Goal: Task Accomplishment & Management: Manage account settings

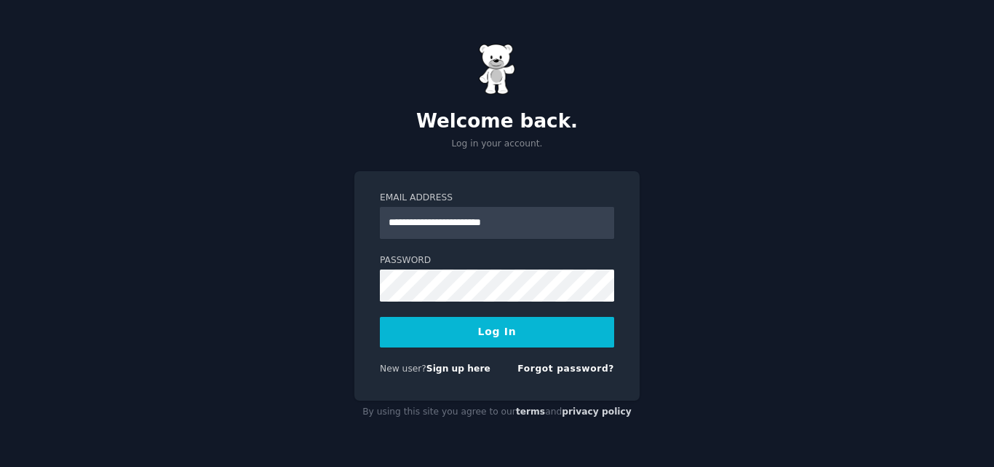
type input "**********"
click at [513, 336] on button "Log In" at bounding box center [497, 332] width 234 height 31
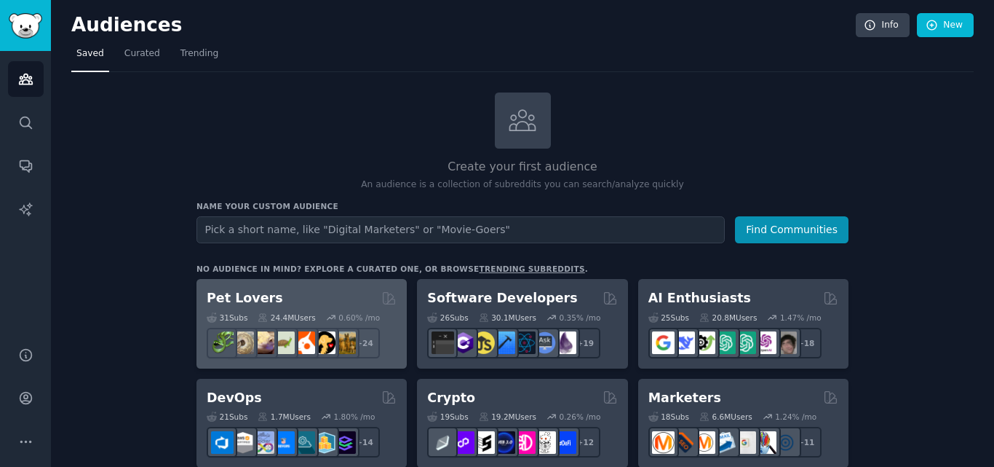
click at [237, 297] on h2 "Pet Lovers" at bounding box center [245, 298] width 76 height 18
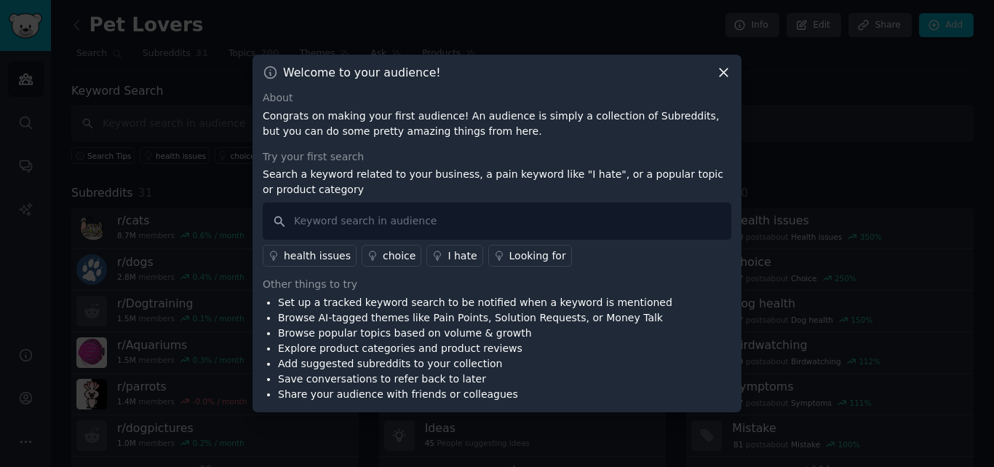
click at [722, 76] on icon at bounding box center [723, 72] width 15 height 15
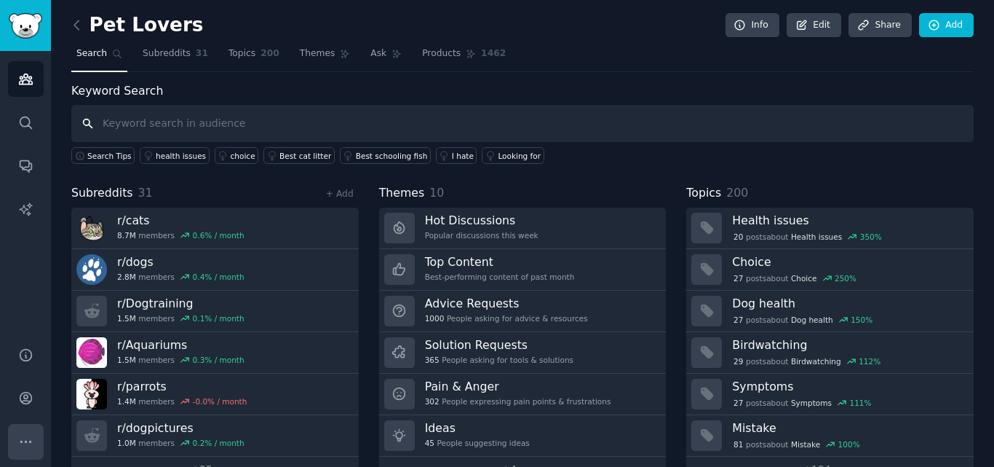
click at [19, 434] on icon "Sidebar" at bounding box center [25, 441] width 15 height 15
click at [804, 23] on icon at bounding box center [802, 24] width 9 height 9
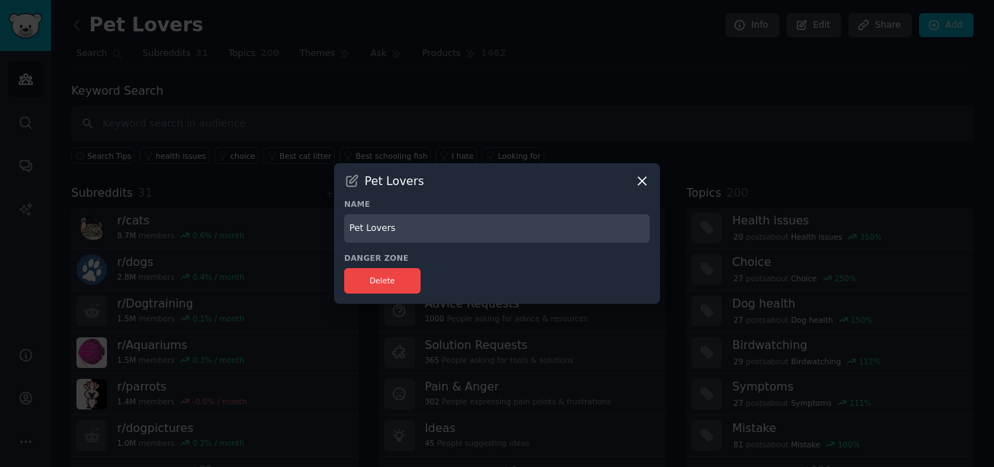
click at [642, 179] on icon at bounding box center [642, 180] width 15 height 15
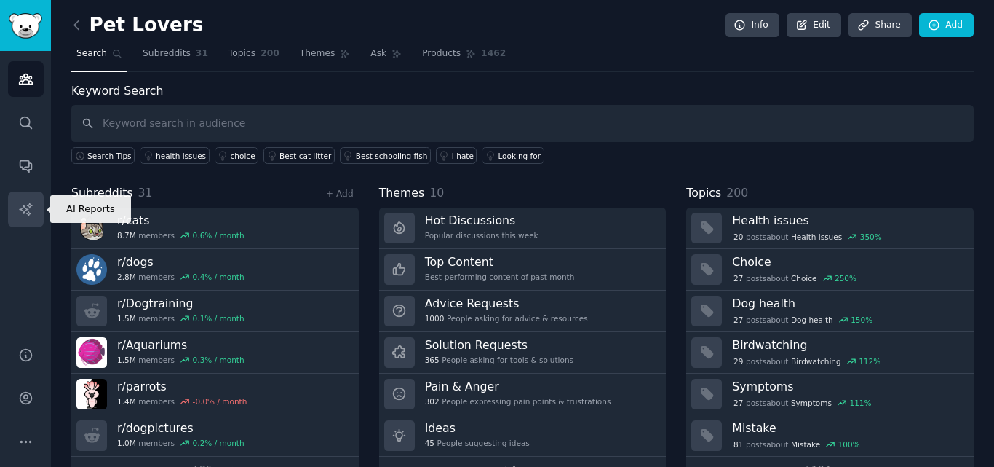
click at [31, 207] on icon "Sidebar" at bounding box center [25, 209] width 15 height 15
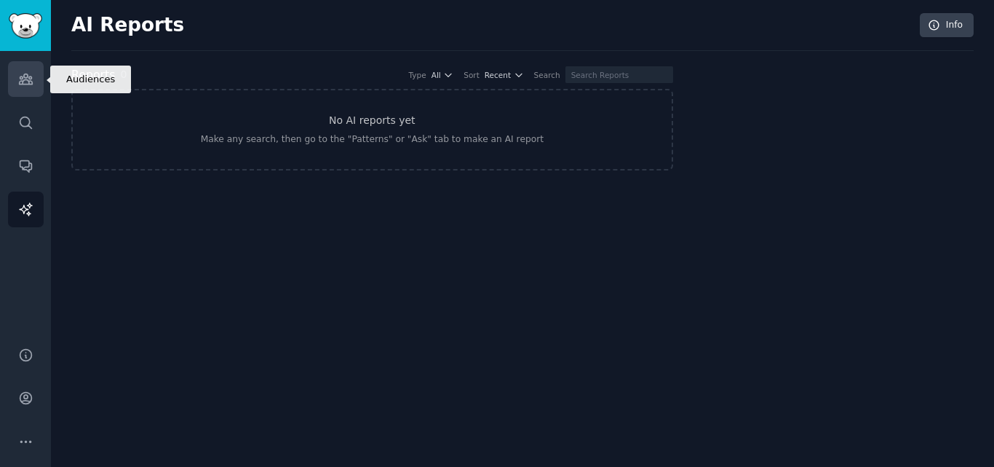
click at [26, 84] on icon "Sidebar" at bounding box center [25, 79] width 13 height 10
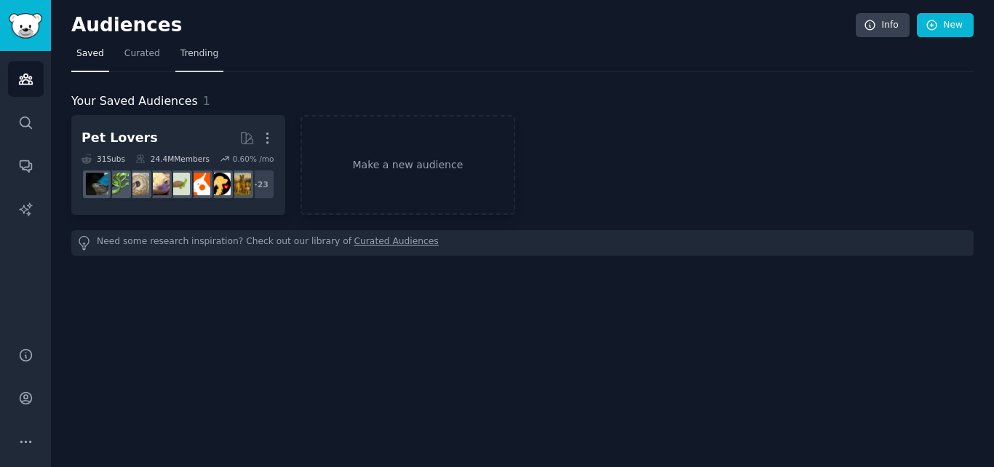
click at [187, 56] on span "Trending" at bounding box center [200, 53] width 38 height 13
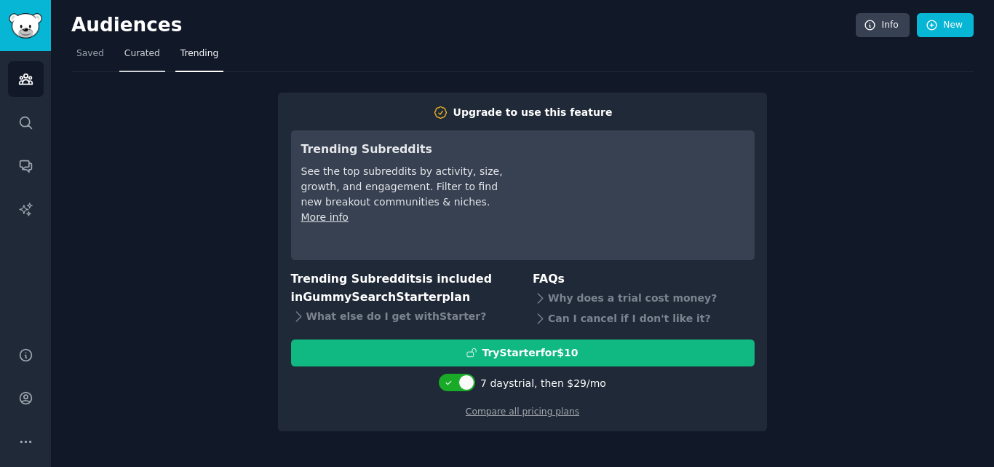
click at [133, 50] on span "Curated" at bounding box center [142, 53] width 36 height 13
